Goal: Transaction & Acquisition: Obtain resource

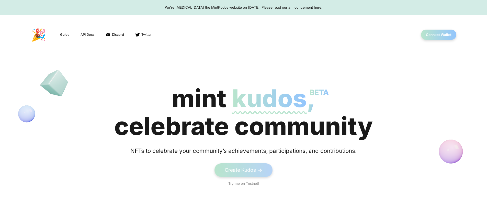
click at [243, 112] on span "kudos BETA" at bounding box center [269, 99] width 75 height 30
click at [438, 35] on button "Connect Wallet" at bounding box center [438, 35] width 37 height 10
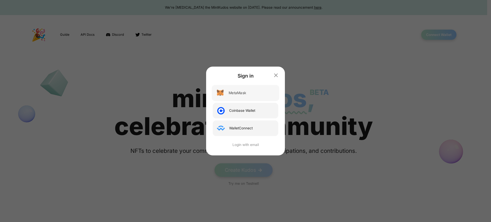
click at [237, 93] on div "MetaMask" at bounding box center [236, 92] width 17 height 5
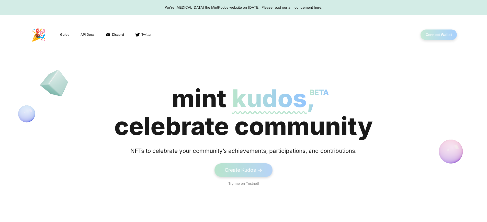
click at [438, 35] on button "Connect Wallet" at bounding box center [438, 35] width 37 height 10
click at [243, 7] on div "We're sunsetting the MintKudos website on August 5th, 2023. Please read our ann…" at bounding box center [243, 7] width 477 height 5
click at [438, 35] on button "Connect Wallet" at bounding box center [438, 35] width 37 height 10
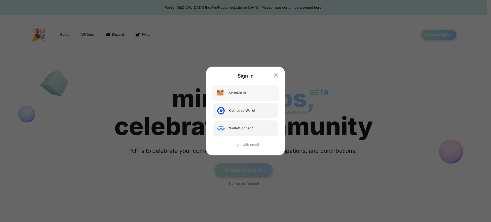
click at [237, 93] on div "MetaMask" at bounding box center [236, 92] width 17 height 5
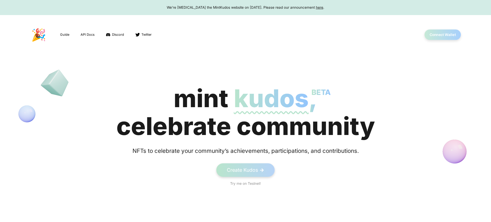
click at [438, 35] on button "Connect Wallet" at bounding box center [442, 35] width 37 height 10
click at [438, 35] on button "Connect Wallet" at bounding box center [438, 35] width 37 height 10
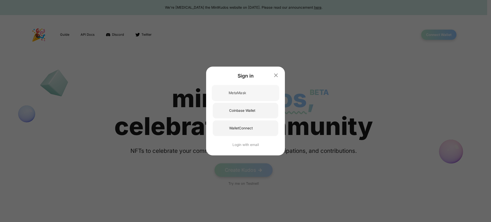
click at [237, 93] on div "MetaMask" at bounding box center [236, 92] width 17 height 5
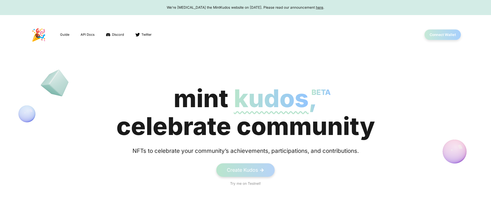
click at [438, 35] on button "Connect Wallet" at bounding box center [442, 35] width 37 height 10
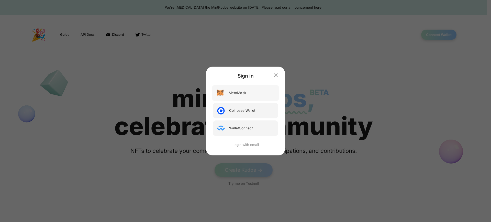
click at [237, 93] on div "MetaMask" at bounding box center [236, 92] width 17 height 5
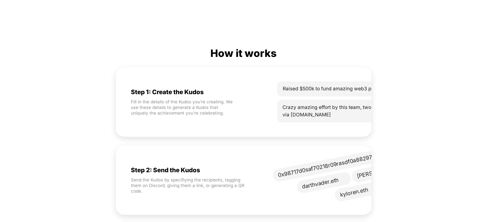
scroll to position [0, 34]
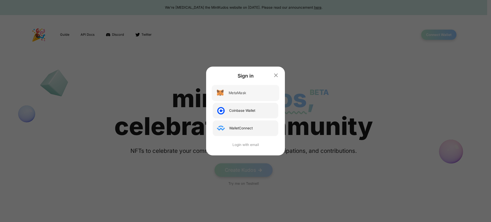
click at [237, 93] on div "MetaMask" at bounding box center [236, 92] width 17 height 5
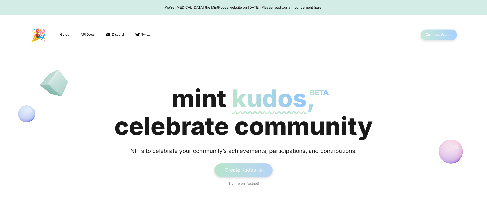
click at [438, 35] on button "Connect Wallet" at bounding box center [438, 35] width 37 height 10
